Goal: Information Seeking & Learning: Learn about a topic

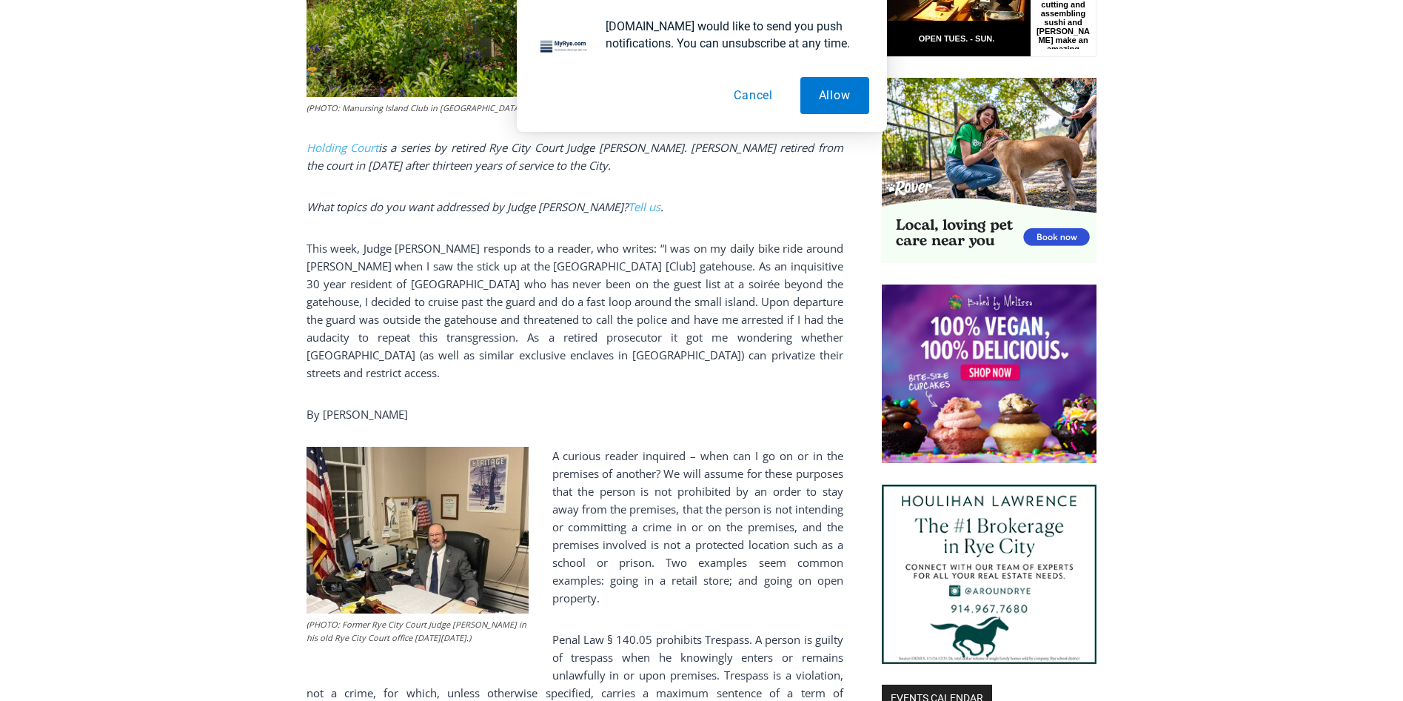
scroll to position [936, 0]
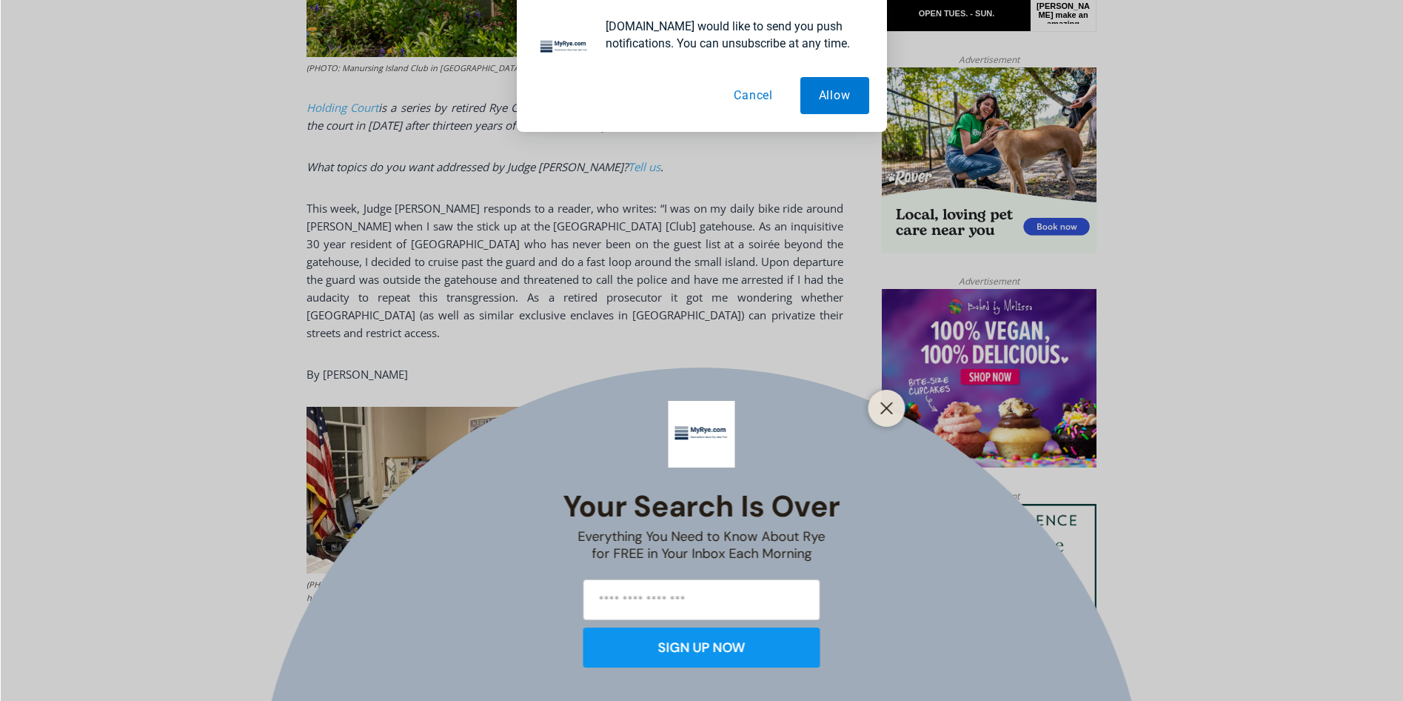
click at [735, 102] on button "Cancel" at bounding box center [753, 95] width 76 height 37
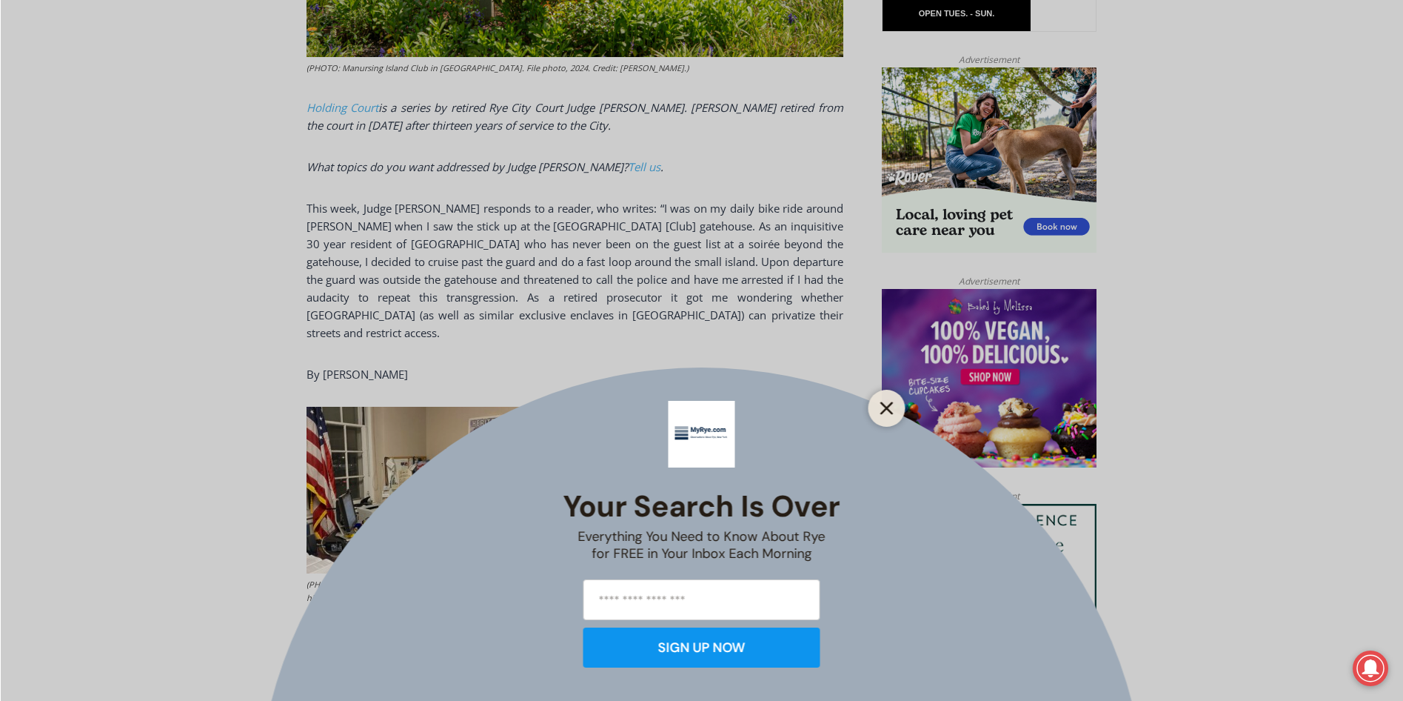
click at [897, 405] on button "Close" at bounding box center [887, 408] width 21 height 21
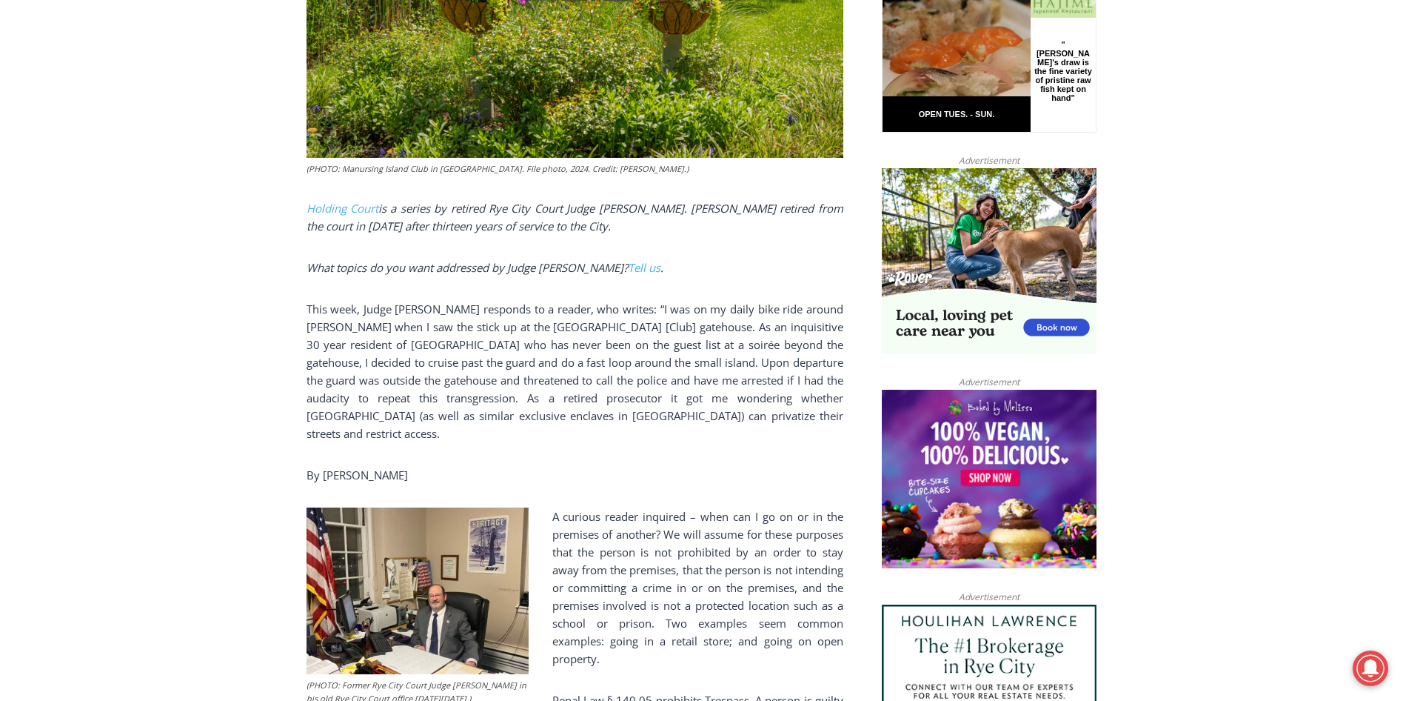
scroll to position [862, 0]
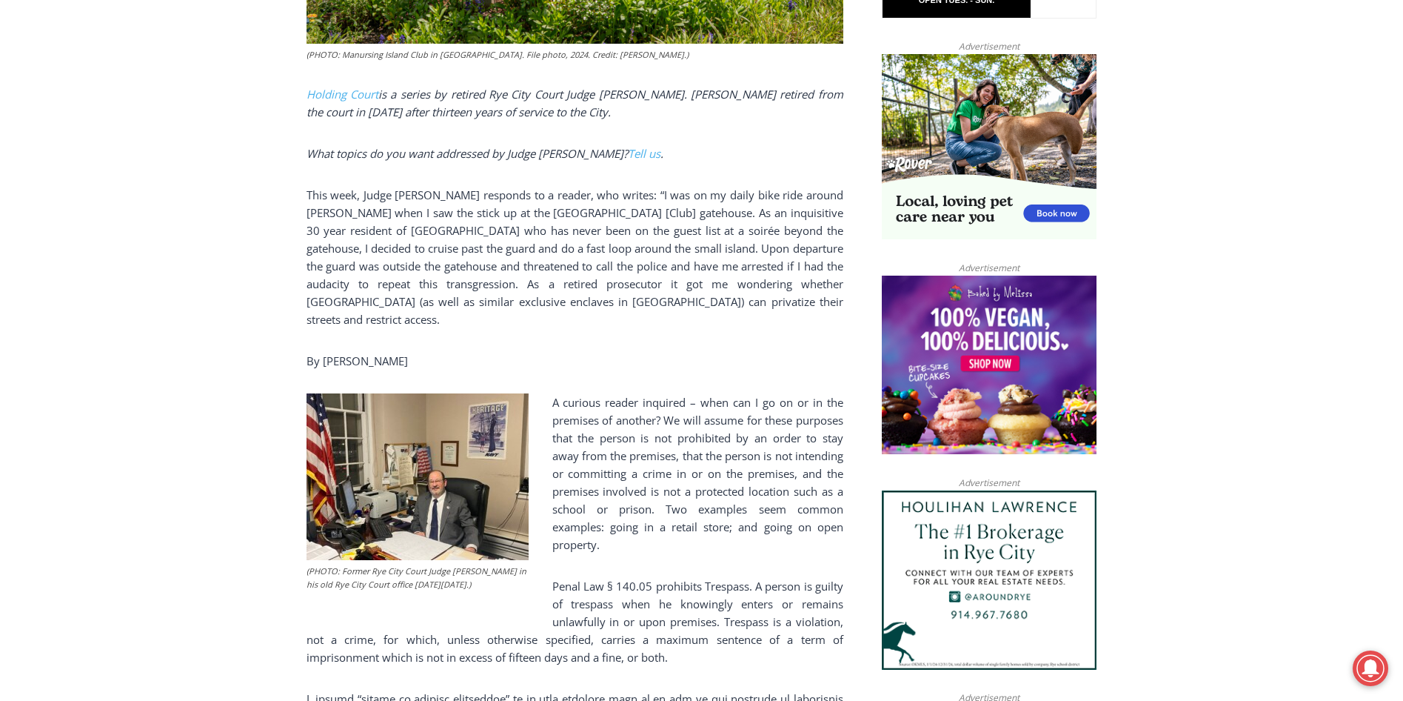
scroll to position [933, 0]
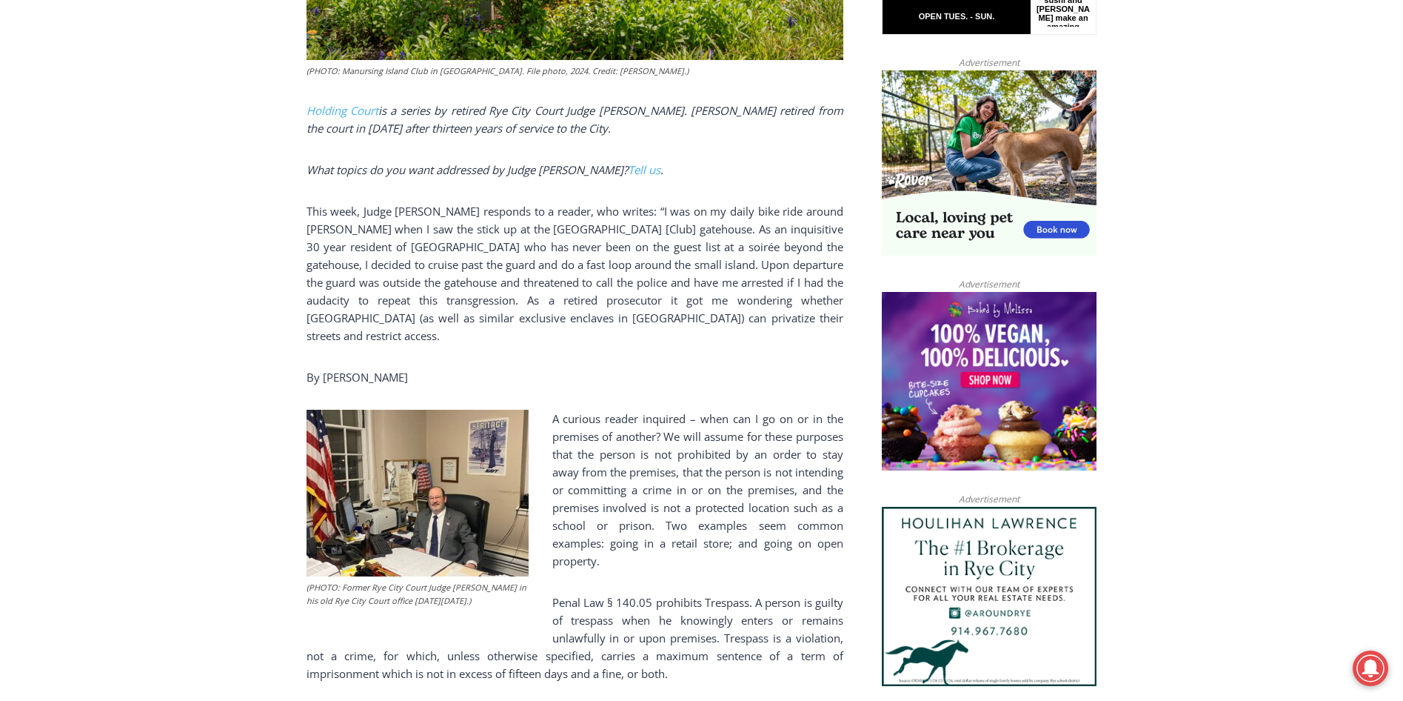
click at [636, 218] on p "This week, Judge [PERSON_NAME] responds to a reader, who writes: “I was on my d…" at bounding box center [575, 273] width 537 height 142
drag, startPoint x: 643, startPoint y: 211, endPoint x: 646, endPoint y: 218, distance: 7.7
click at [646, 218] on p "This week, Judge [PERSON_NAME] responds to a reader, who writes: “I was on my d…" at bounding box center [575, 273] width 537 height 142
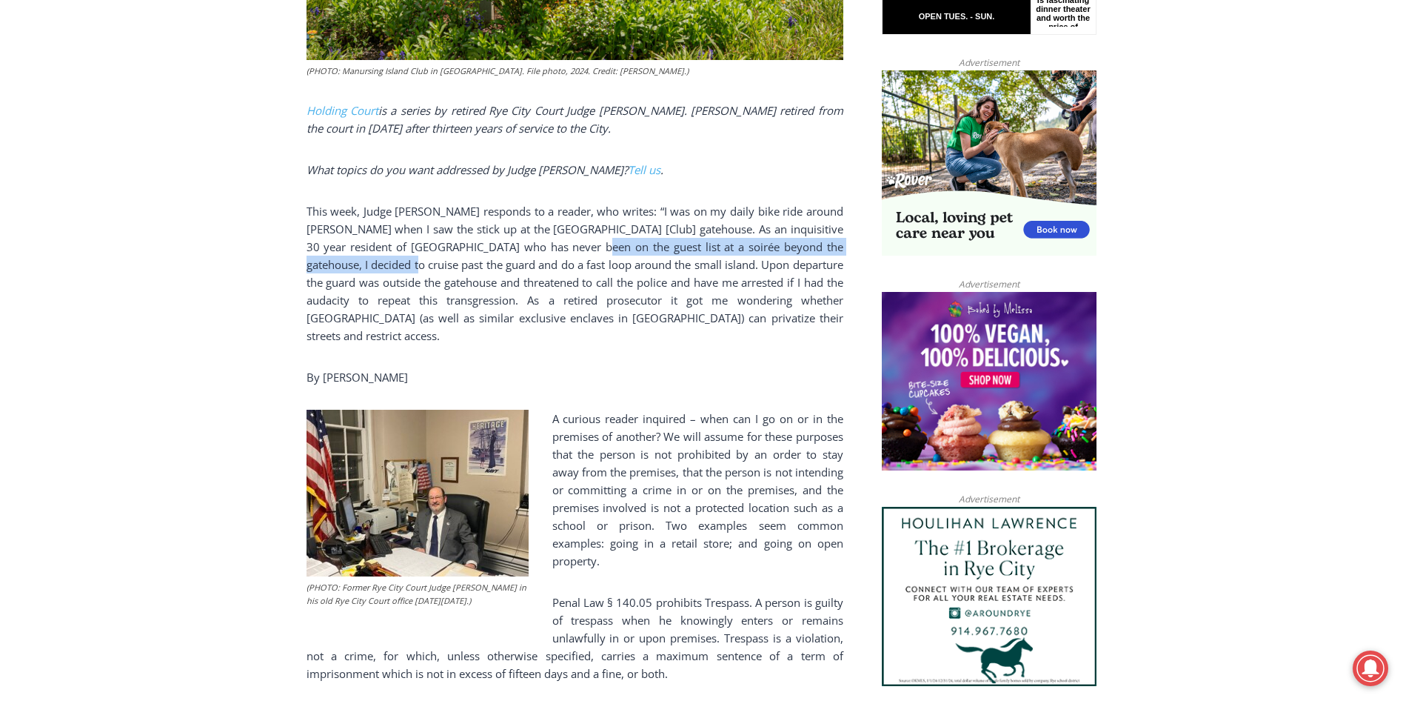
drag, startPoint x: 610, startPoint y: 231, endPoint x: 427, endPoint y: 256, distance: 185.4
click at [427, 256] on p "This week, Judge [PERSON_NAME] responds to a reader, who writes: “I was on my d…" at bounding box center [575, 273] width 537 height 142
click at [424, 255] on p "This week, Judge [PERSON_NAME] responds to a reader, who writes: “I was on my d…" at bounding box center [575, 273] width 537 height 142
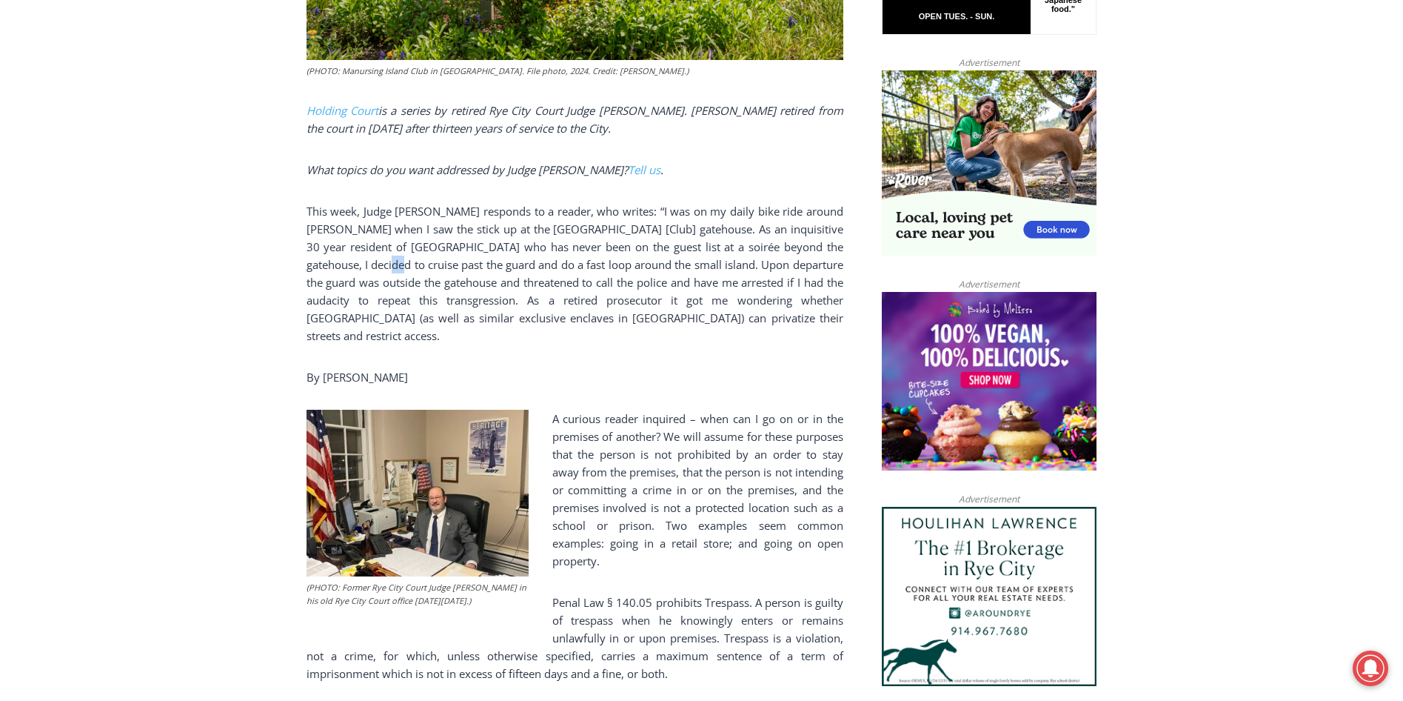
drag, startPoint x: 411, startPoint y: 251, endPoint x: 401, endPoint y: 250, distance: 10.5
click at [401, 250] on p "This week, Judge [PERSON_NAME] responds to a reader, who writes: “I was on my d…" at bounding box center [575, 273] width 537 height 142
click at [416, 253] on p "This week, Judge [PERSON_NAME] responds to a reader, who writes: “I was on my d…" at bounding box center [575, 273] width 537 height 142
click at [415, 253] on p "This week, Judge [PERSON_NAME] responds to a reader, who writes: “I was on my d…" at bounding box center [575, 273] width 537 height 142
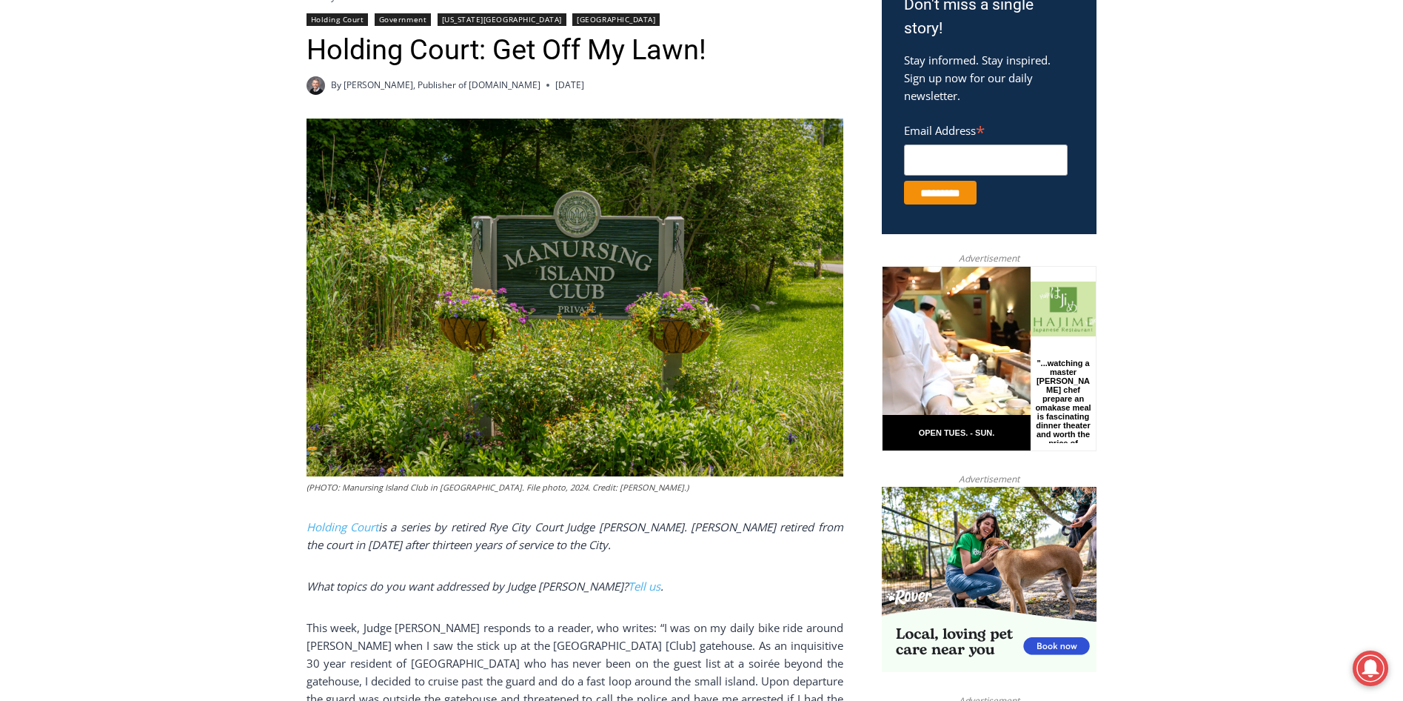
scroll to position [518, 0]
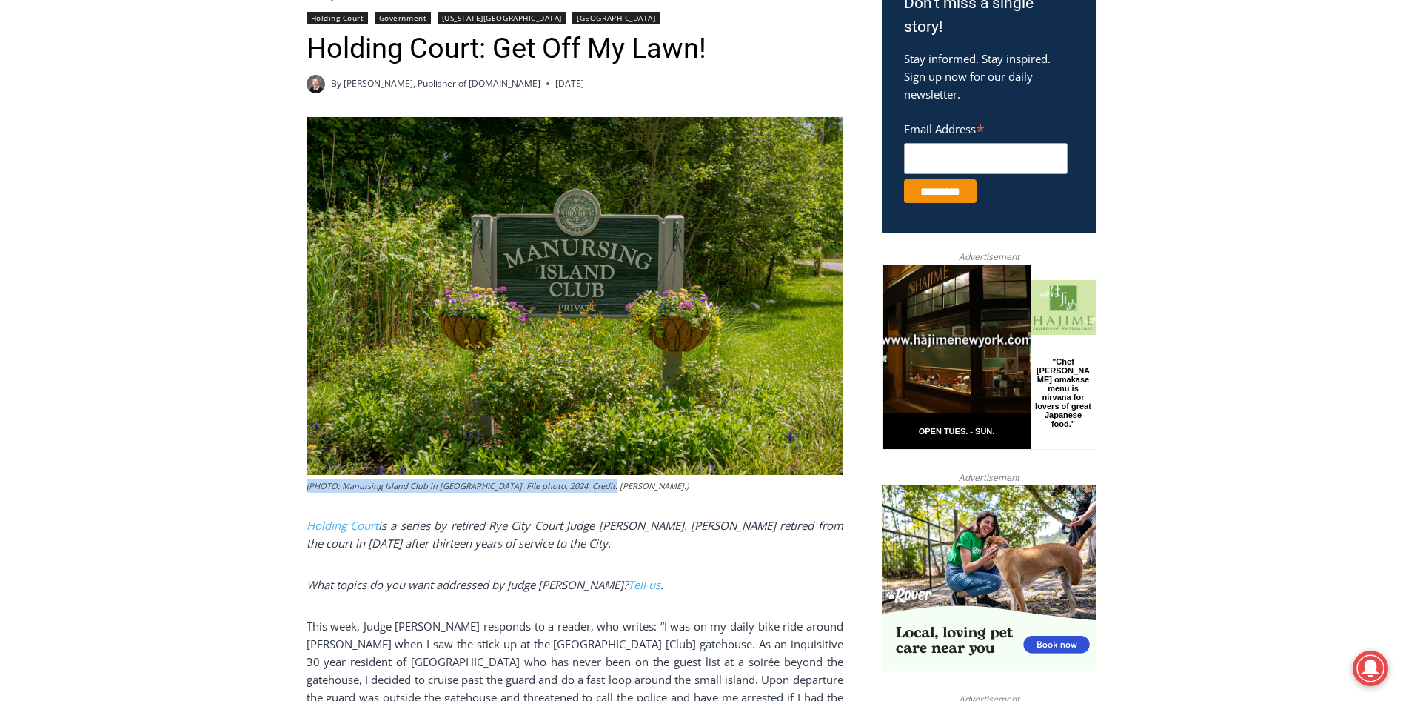
drag, startPoint x: 307, startPoint y: 473, endPoint x: 613, endPoint y: 470, distance: 305.8
click at [613, 479] on figcaption "(PHOTO: Manursing Island Club in [GEOGRAPHIC_DATA]. File photo, 2024. Credit: […" at bounding box center [575, 485] width 537 height 13
click at [586, 479] on figcaption "(PHOTO: Manursing Island Club in [GEOGRAPHIC_DATA]. File photo, 2024. Credit: […" at bounding box center [575, 485] width 537 height 13
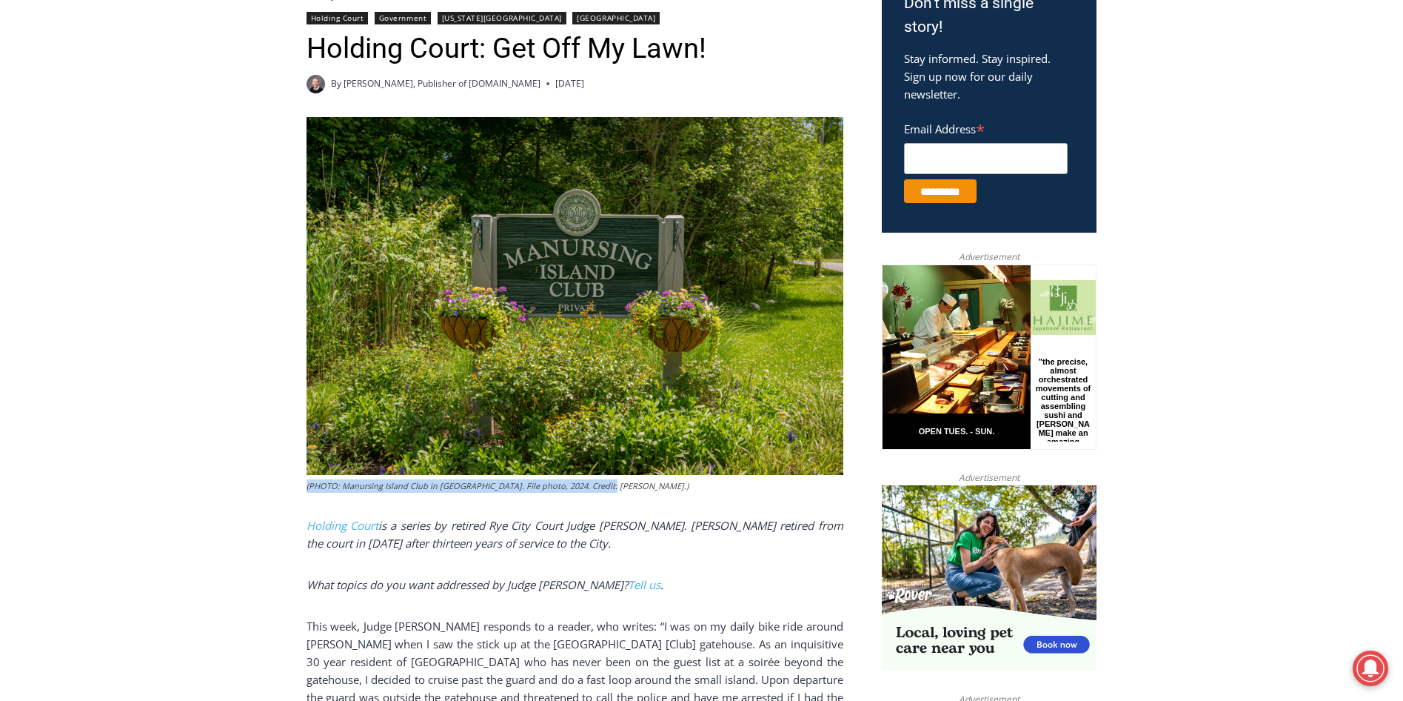
click at [571, 479] on figcaption "(PHOTO: Manursing Island Club in [GEOGRAPHIC_DATA]. File photo, 2024. Credit: […" at bounding box center [575, 485] width 537 height 13
click at [545, 479] on figcaption "(PHOTO: Manursing Island Club in [GEOGRAPHIC_DATA]. File photo, 2024. Credit: […" at bounding box center [575, 485] width 537 height 13
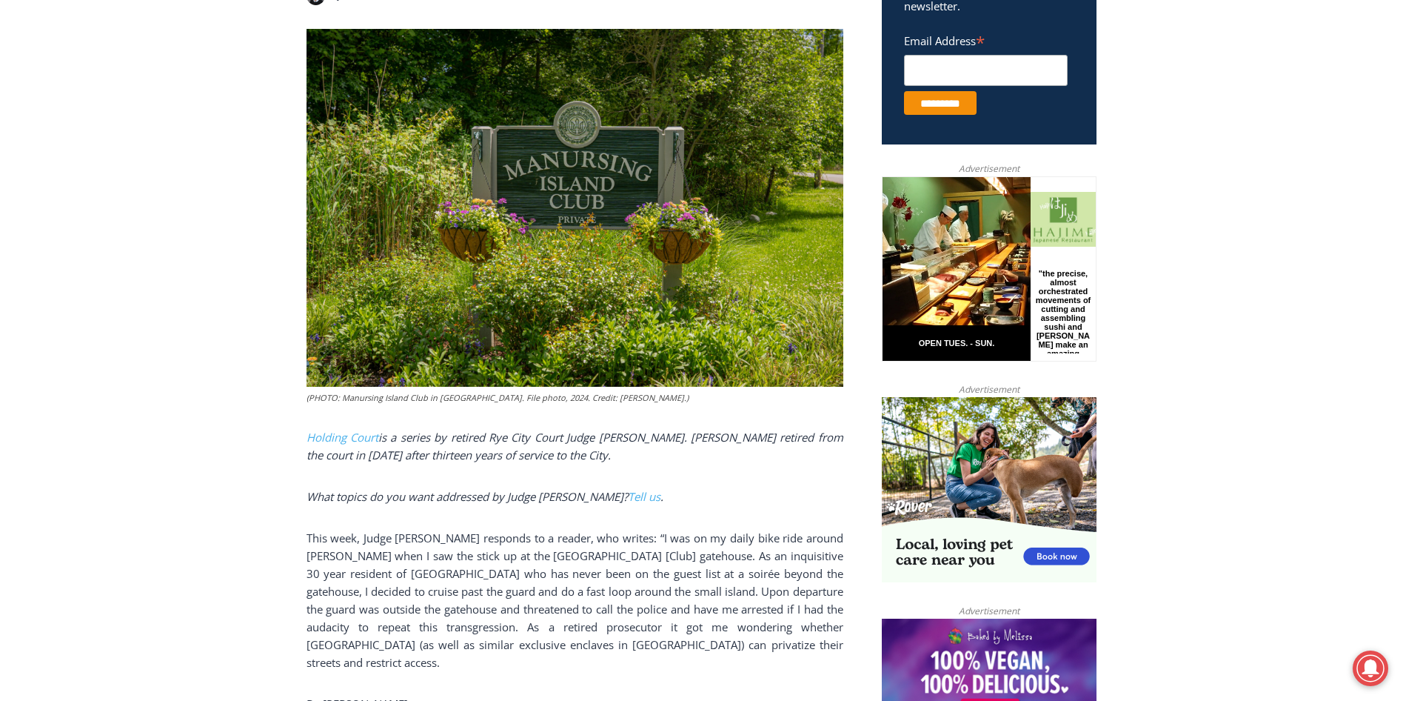
scroll to position [592, 0]
